Goal: Task Accomplishment & Management: Use online tool/utility

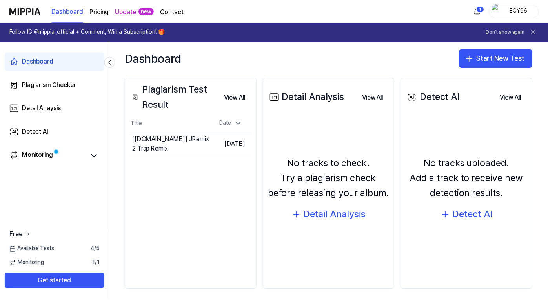
scroll to position [95, 0]
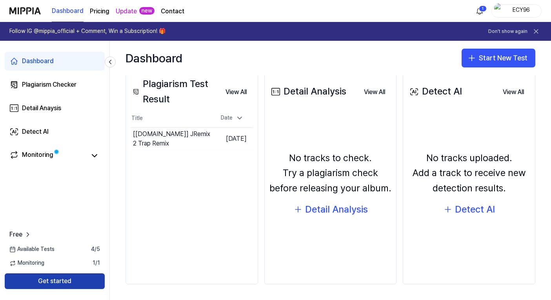
click at [73, 277] on button "Get started" at bounding box center [55, 281] width 100 height 16
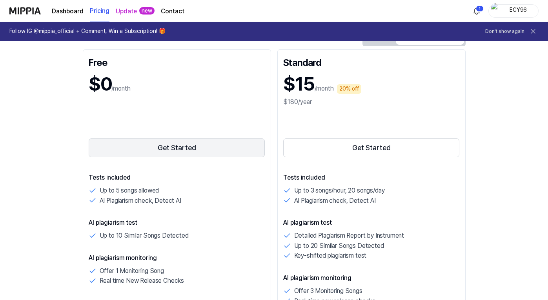
scroll to position [98, 0]
click at [145, 155] on button "Get Started" at bounding box center [177, 147] width 176 height 19
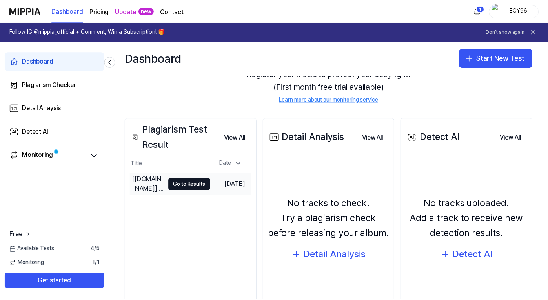
scroll to position [48, 0]
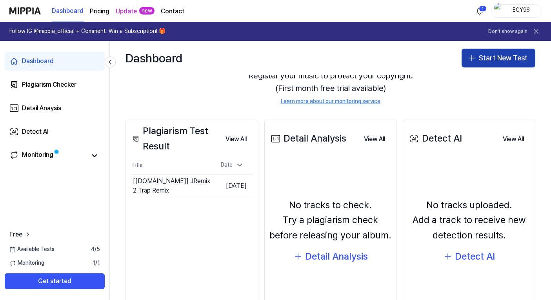
click at [476, 62] on button "Start New Test" at bounding box center [499, 58] width 74 height 19
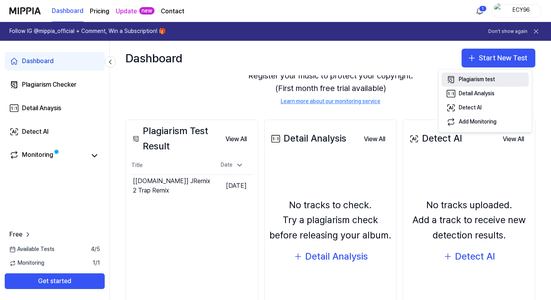
click at [477, 80] on div "Plagiarism test" at bounding box center [477, 80] width 36 height 8
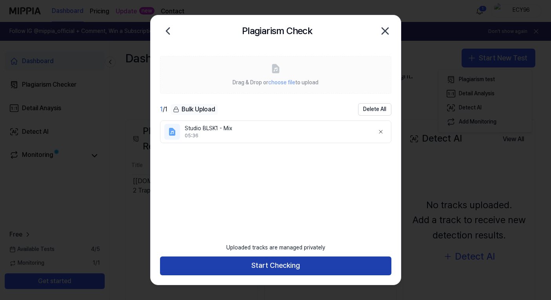
click at [267, 266] on button "Start Checking" at bounding box center [275, 265] width 231 height 19
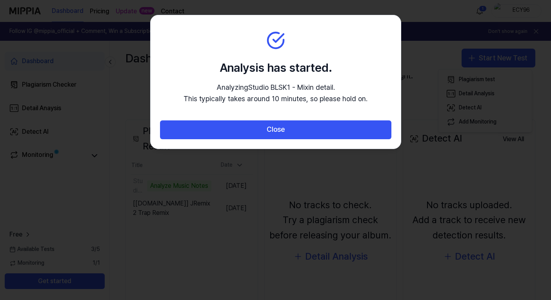
click at [368, 81] on section "Analysis has started. Analyzing Studio BLSK1 - Mix in detail. This typically ta…" at bounding box center [276, 67] width 250 height 105
click at [245, 175] on div at bounding box center [275, 150] width 551 height 300
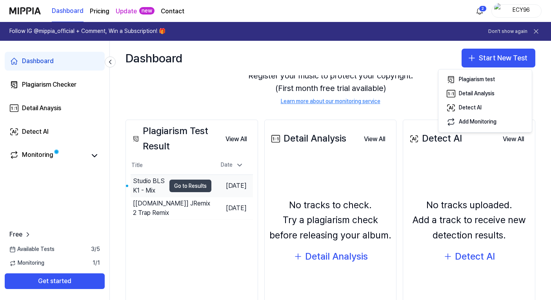
click at [184, 185] on button "Go to Results" at bounding box center [190, 186] width 42 height 13
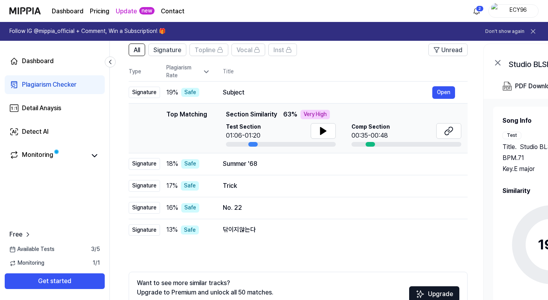
scroll to position [62, 0]
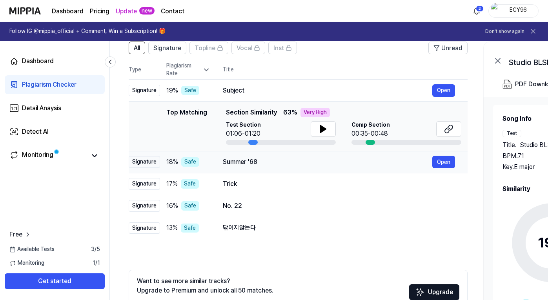
click at [171, 160] on span "18 %" at bounding box center [172, 161] width 12 height 9
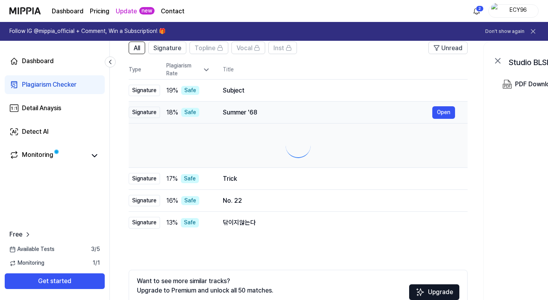
click at [171, 160] on div at bounding box center [298, 145] width 326 height 31
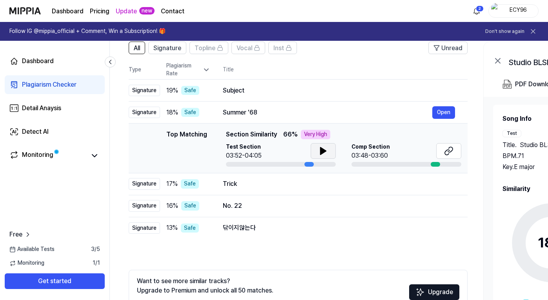
click at [326, 154] on icon at bounding box center [322, 150] width 9 height 9
click at [316, 153] on button at bounding box center [323, 151] width 25 height 16
click at [164, 91] on td "19 % Safe" at bounding box center [185, 91] width 50 height 22
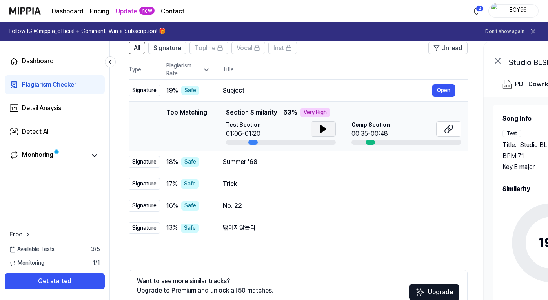
click at [319, 135] on button at bounding box center [323, 129] width 25 height 16
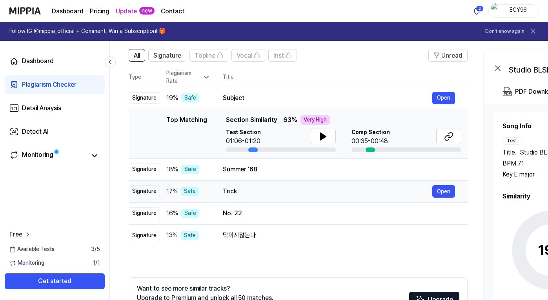
scroll to position [52, 0]
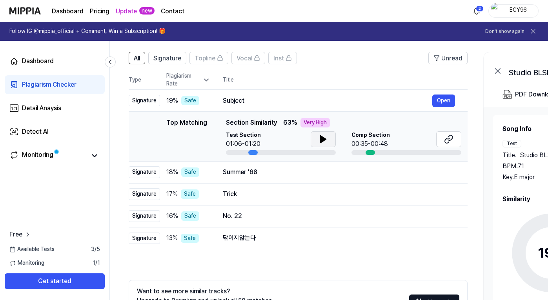
click at [320, 138] on icon at bounding box center [322, 139] width 5 height 7
click at [321, 138] on icon at bounding box center [322, 139] width 2 height 6
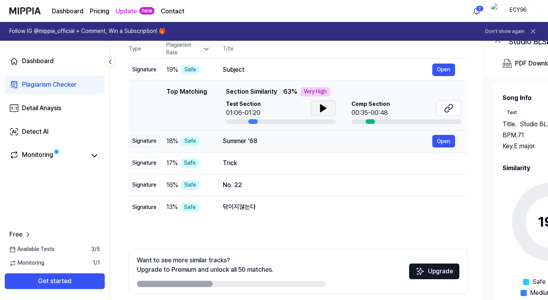
scroll to position [84, 0]
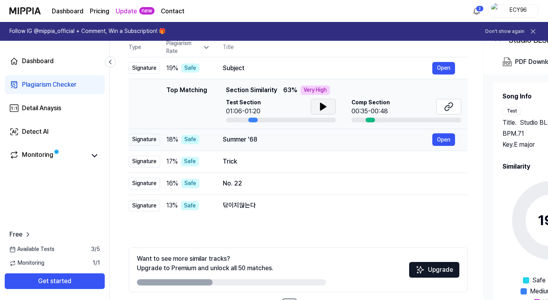
click at [247, 145] on div "Summer '68 Open" at bounding box center [339, 139] width 232 height 13
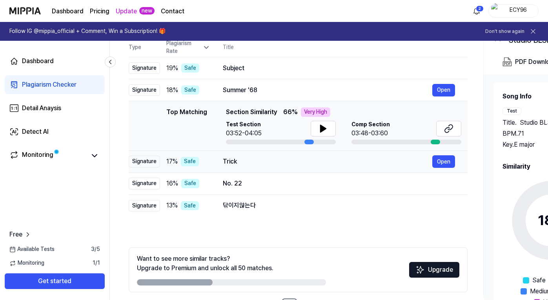
click at [237, 160] on div "Trick" at bounding box center [327, 161] width 209 height 9
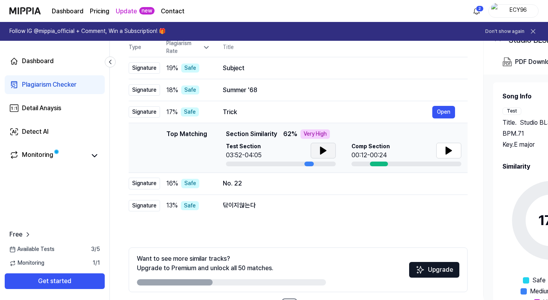
click at [324, 149] on icon at bounding box center [322, 150] width 5 height 7
click at [316, 152] on button at bounding box center [323, 151] width 25 height 16
click at [259, 186] on div "No. 22" at bounding box center [327, 183] width 209 height 9
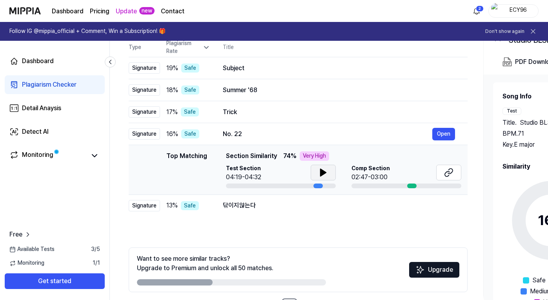
click at [321, 174] on icon at bounding box center [322, 172] width 5 height 7
click at [323, 176] on icon at bounding box center [322, 172] width 9 height 9
click at [218, 209] on td "닦이지않는다 Open" at bounding box center [338, 206] width 257 height 22
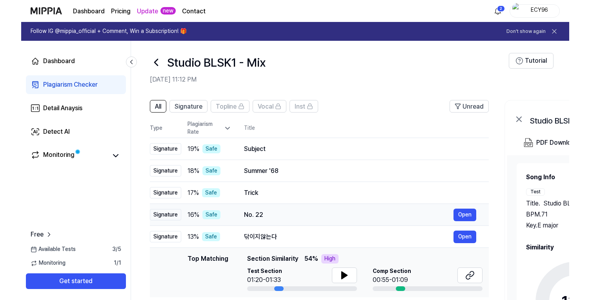
scroll to position [0, 0]
